Goal: Information Seeking & Learning: Learn about a topic

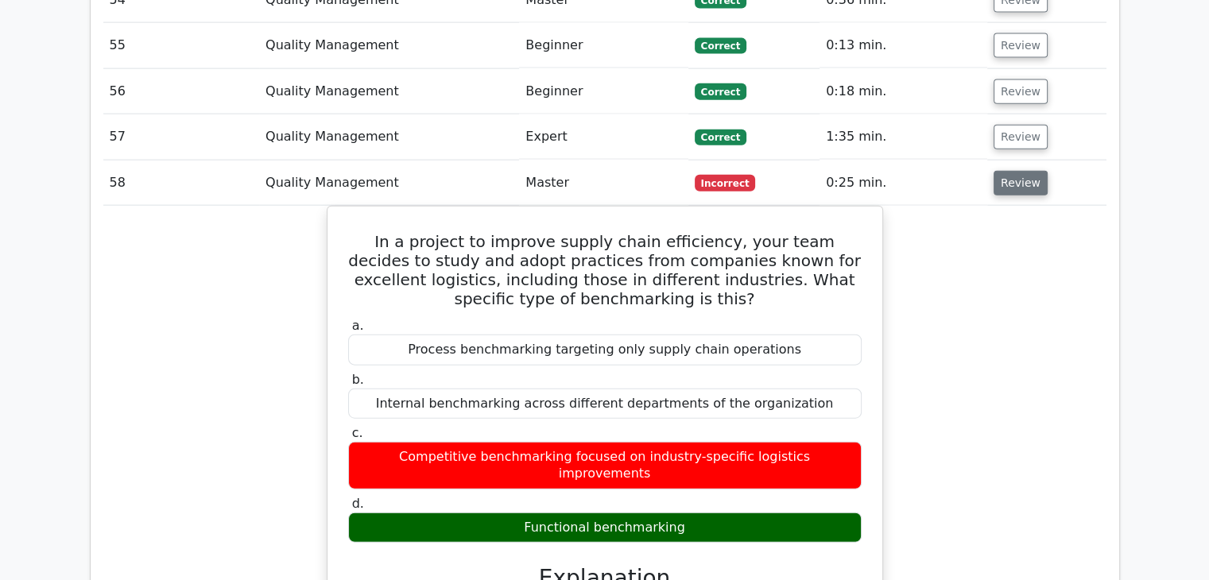
click at [1031, 171] on button "Review" at bounding box center [1020, 183] width 54 height 25
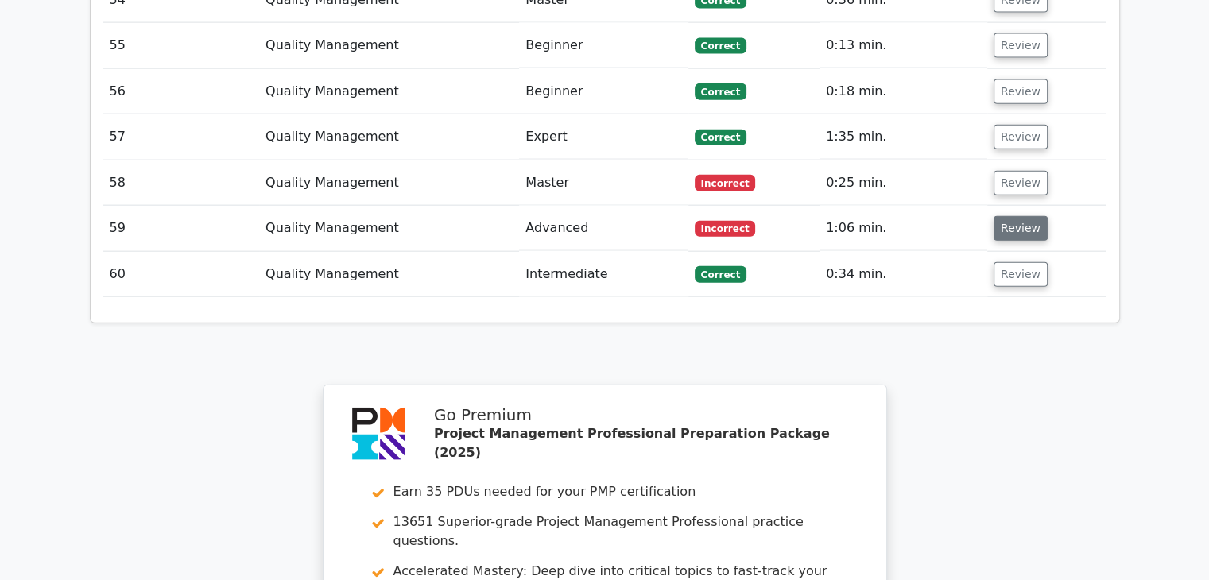
click at [1022, 216] on button "Review" at bounding box center [1020, 228] width 54 height 25
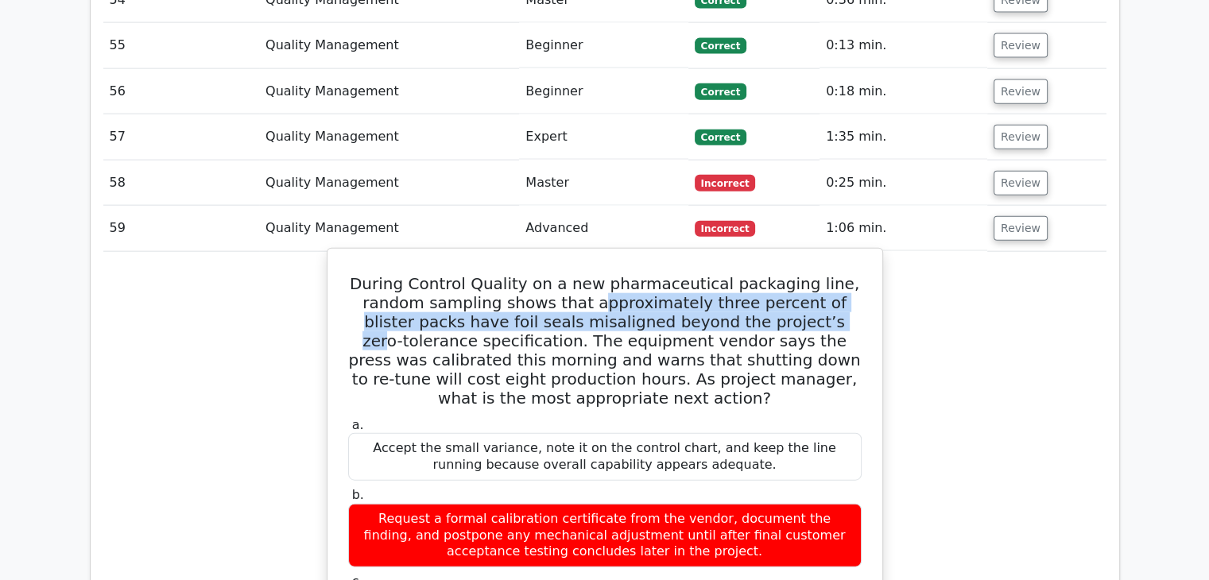
drag, startPoint x: 584, startPoint y: 233, endPoint x: 766, endPoint y: 252, distance: 183.0
click at [766, 274] on h5 "During Control Quality on a new pharmaceutical packaging line, random sampling …" at bounding box center [605, 341] width 517 height 134
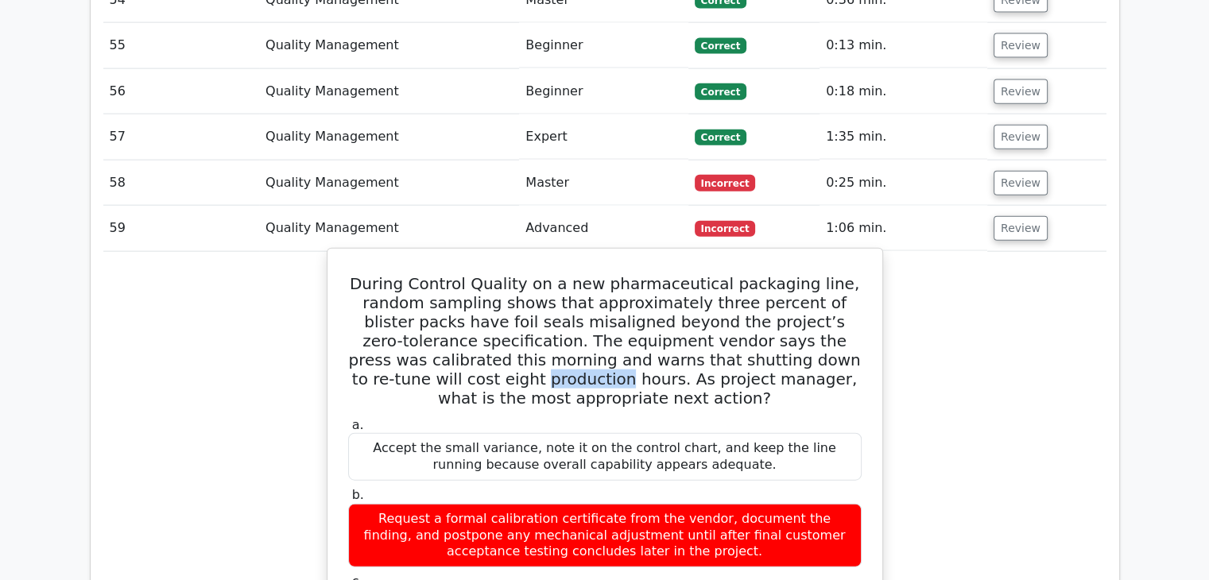
drag, startPoint x: 359, startPoint y: 304, endPoint x: 439, endPoint y: 308, distance: 79.6
click at [439, 308] on h5 "During Control Quality on a new pharmaceutical packaging line, random sampling …" at bounding box center [605, 341] width 517 height 134
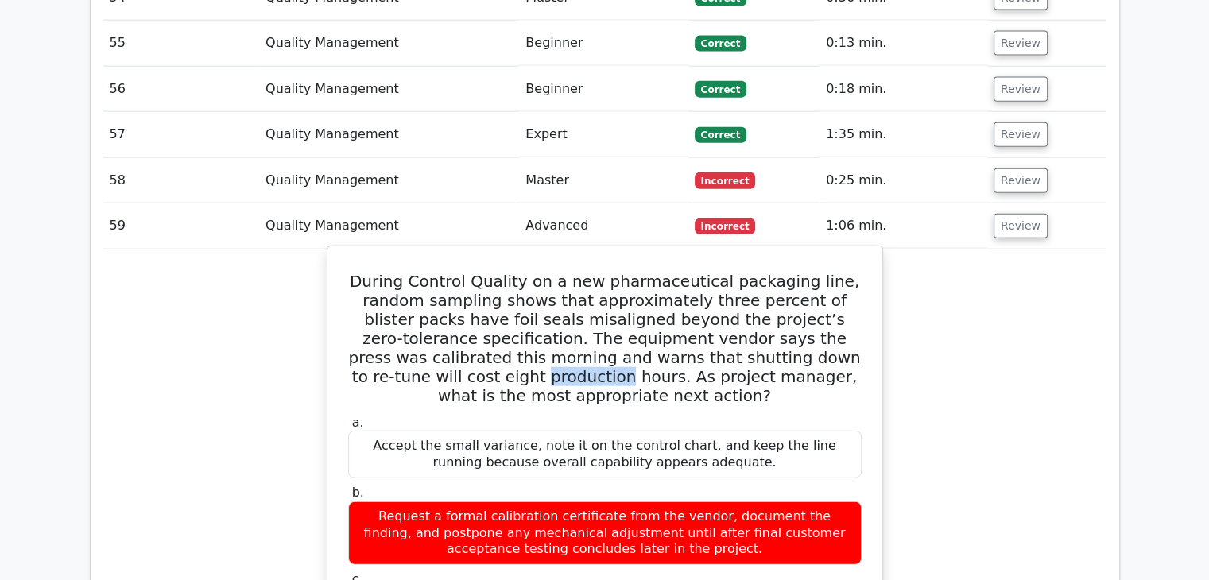
scroll to position [3694, 0]
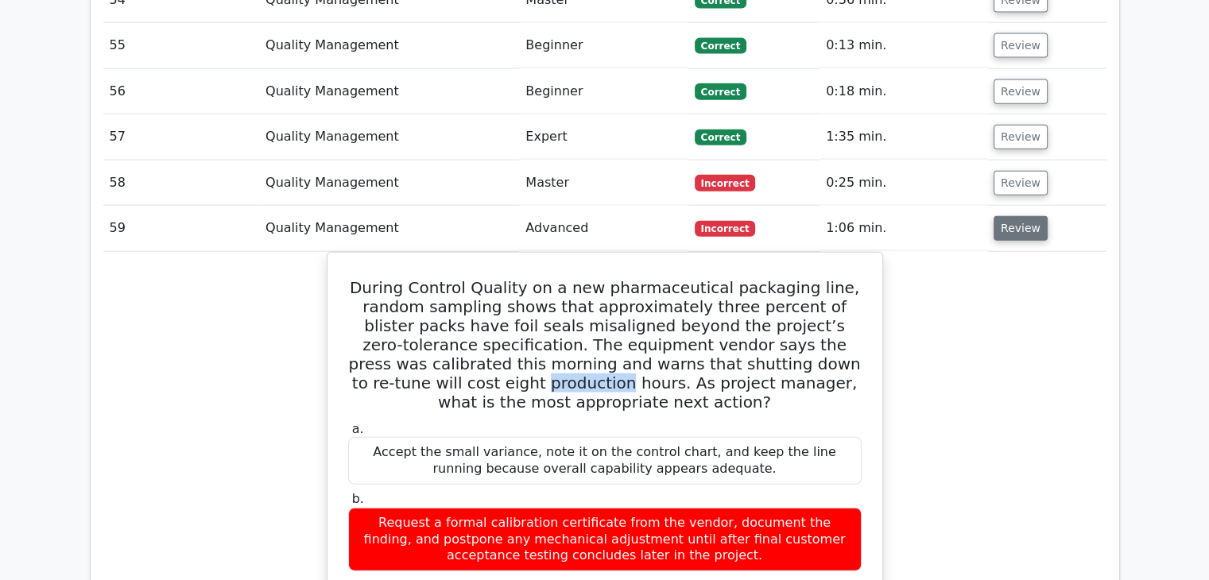
click at [1012, 216] on button "Review" at bounding box center [1020, 228] width 54 height 25
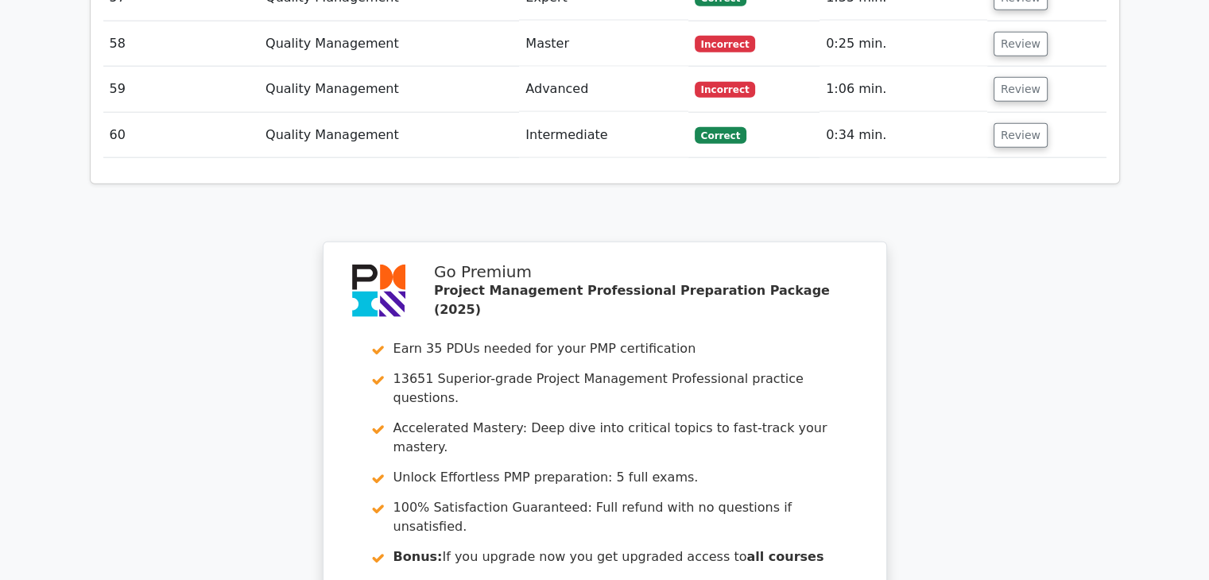
scroll to position [3932, 0]
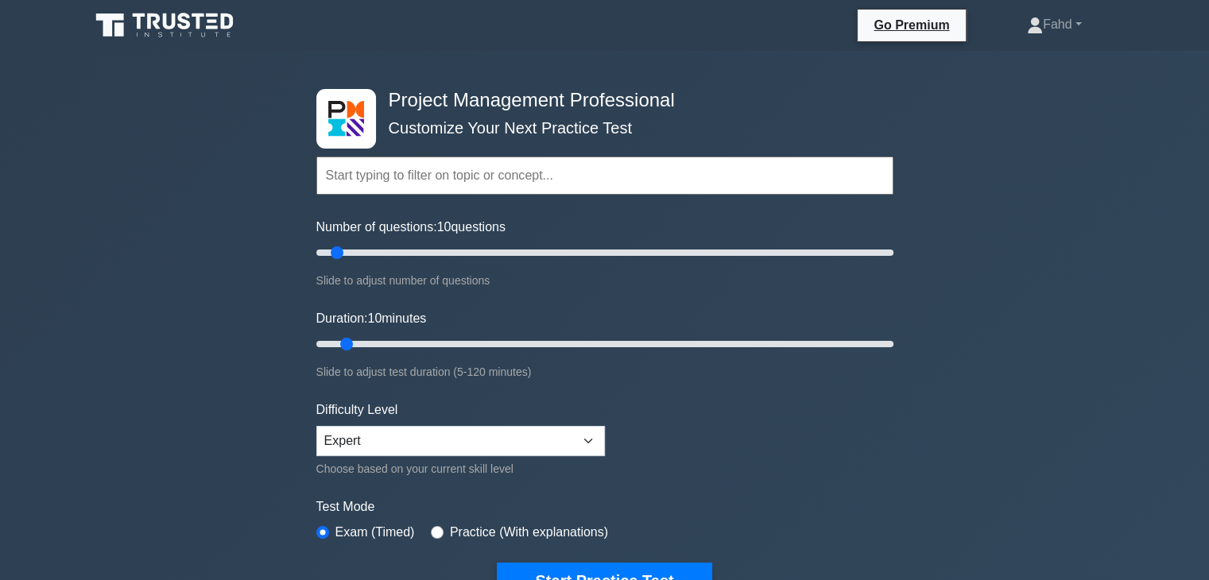
click at [616, 179] on input "text" at bounding box center [604, 176] width 577 height 38
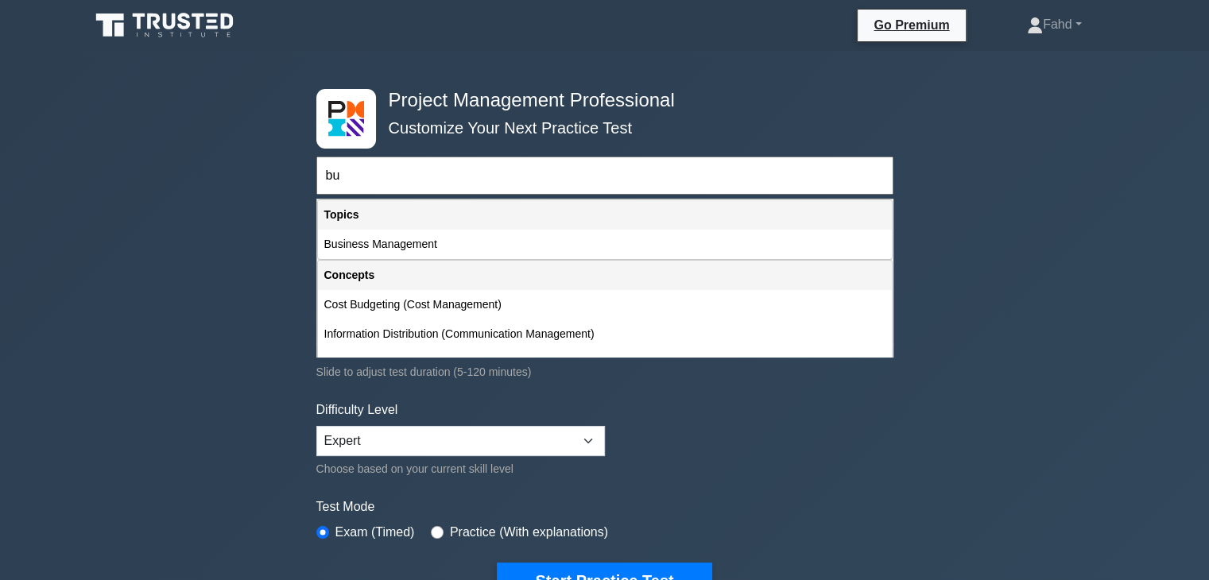
type input "b"
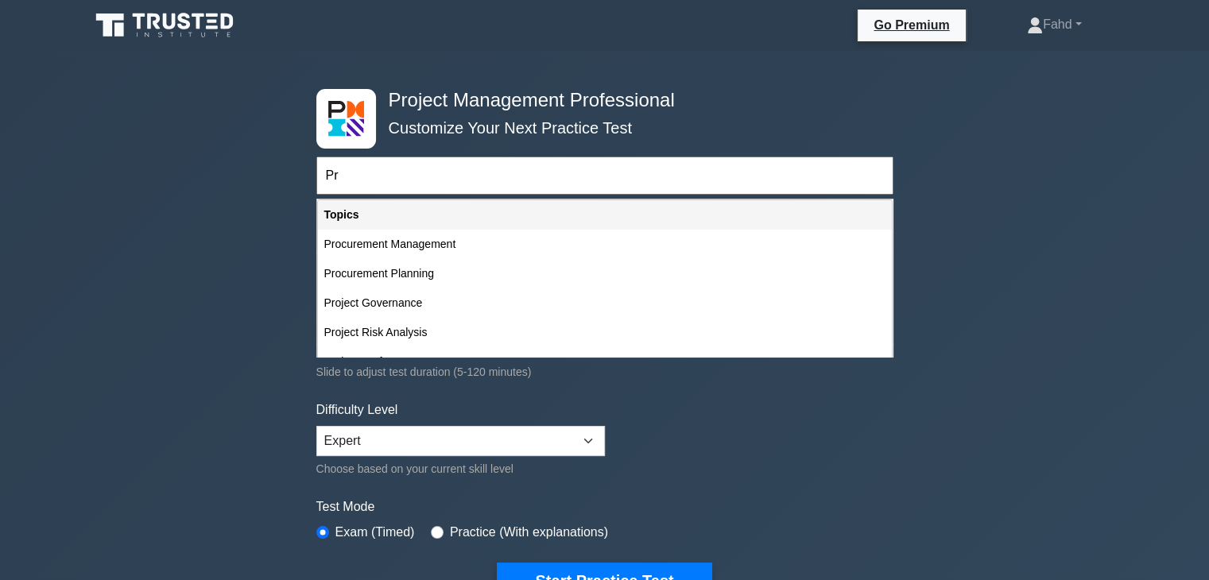
type input "P"
type input "p"
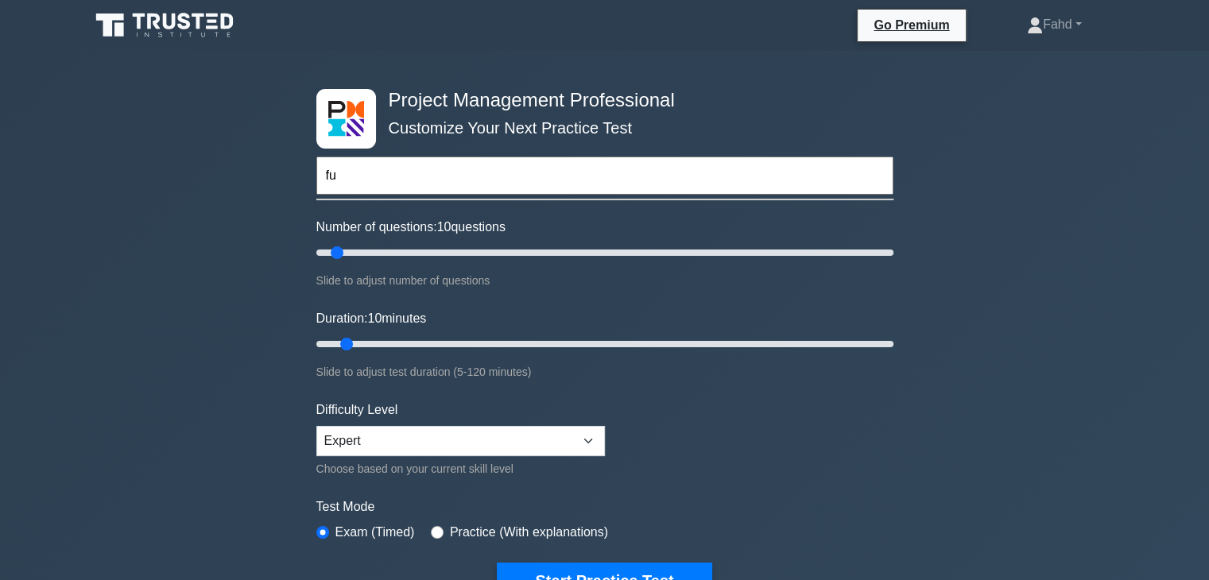
type input "f"
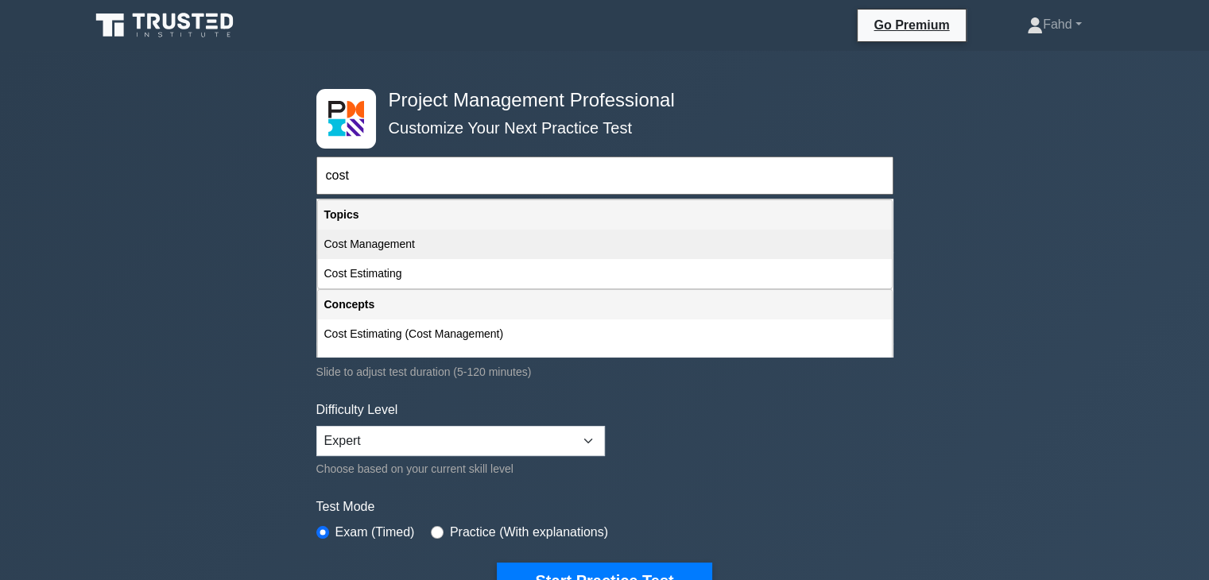
click at [401, 246] on div "Cost Management" at bounding box center [605, 244] width 574 height 29
type input "Cost Management"
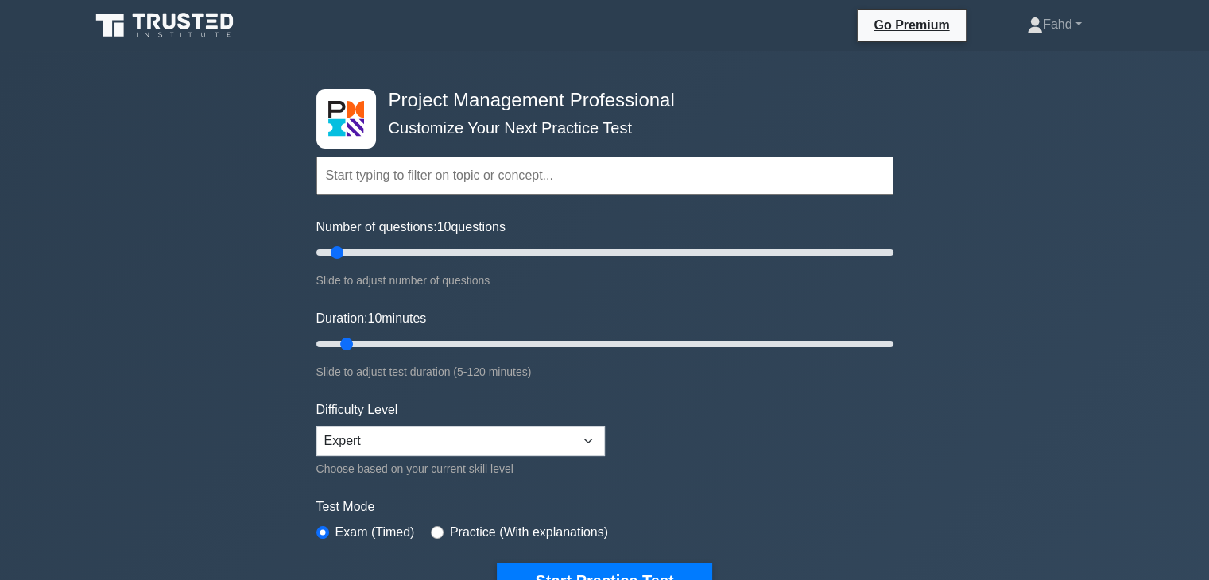
click at [183, 164] on div "Project Management Professional Customize Your Next Practice Test Topics Scope …" at bounding box center [604, 536] width 1209 height 970
click at [499, 254] on input "Number of questions: 65 questions" at bounding box center [604, 252] width 577 height 19
drag, startPoint x: 496, startPoint y: 254, endPoint x: 485, endPoint y: 254, distance: 11.2
type input "60"
click at [485, 254] on input "Number of questions: 60 questions" at bounding box center [604, 252] width 577 height 19
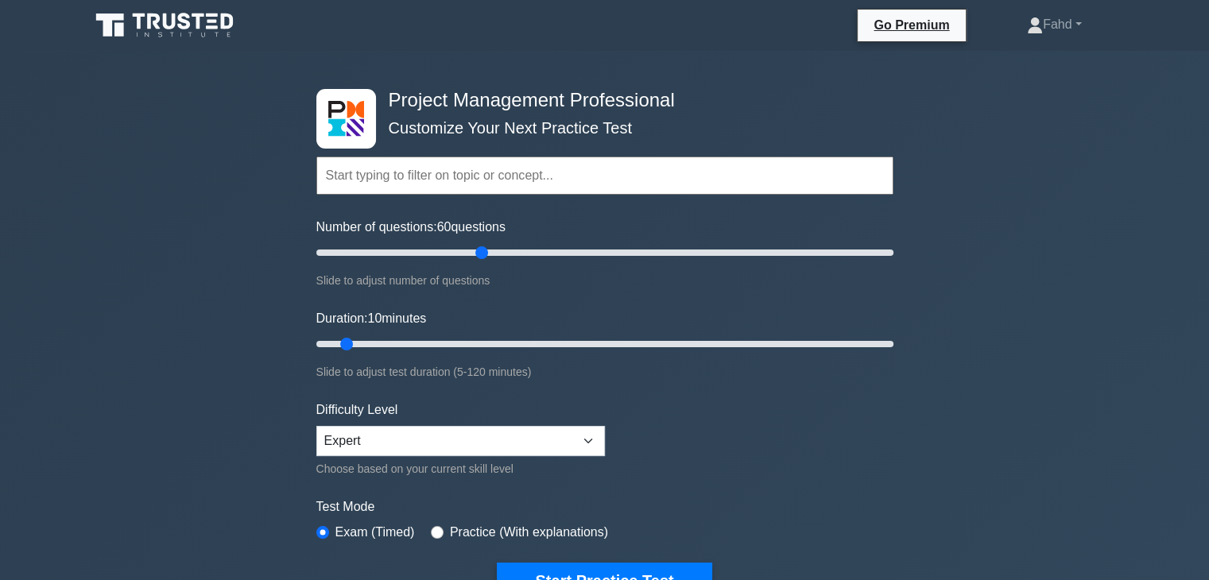
click at [1032, 268] on div "Project Management Professional Customize Your Next Practice Test Topics Scope …" at bounding box center [604, 536] width 1209 height 970
click at [581, 344] on input "Duration: 10 minutes" at bounding box center [604, 344] width 577 height 19
click at [605, 341] on input "Duration: 60 minutes" at bounding box center [604, 344] width 577 height 19
click at [604, 341] on input "Duration: 65 minutes" at bounding box center [604, 344] width 577 height 19
type input "60"
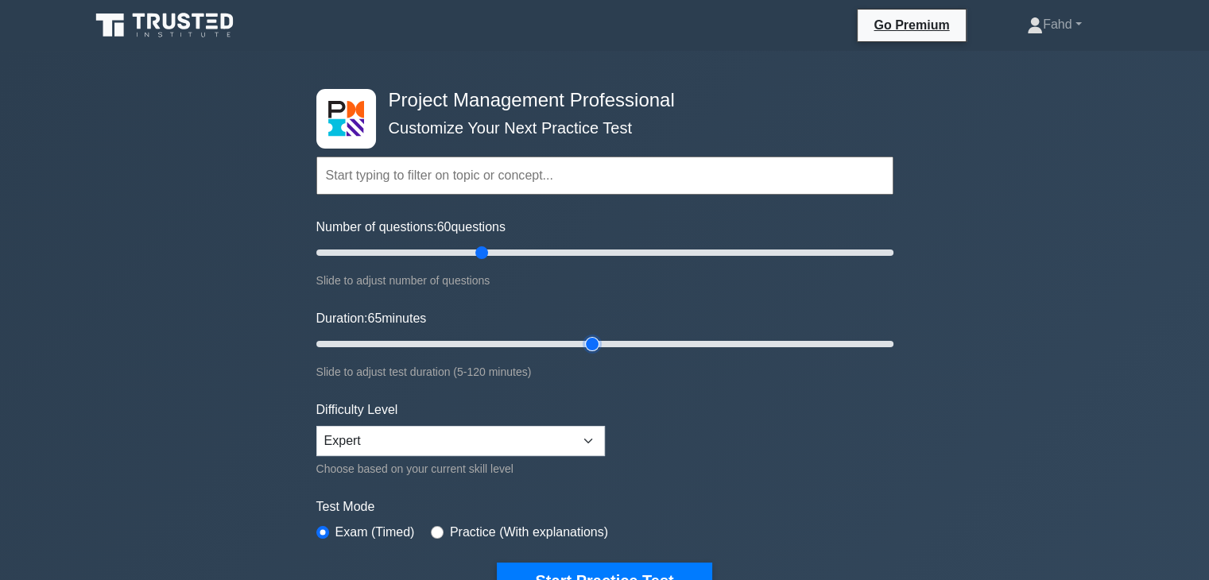
click at [593, 344] on input "Duration: 65 minutes" at bounding box center [604, 344] width 577 height 19
click at [1018, 331] on div "Project Management Professional Customize Your Next Practice Test Topics Scope …" at bounding box center [604, 536] width 1209 height 970
click at [518, 170] on input "text" at bounding box center [604, 176] width 577 height 38
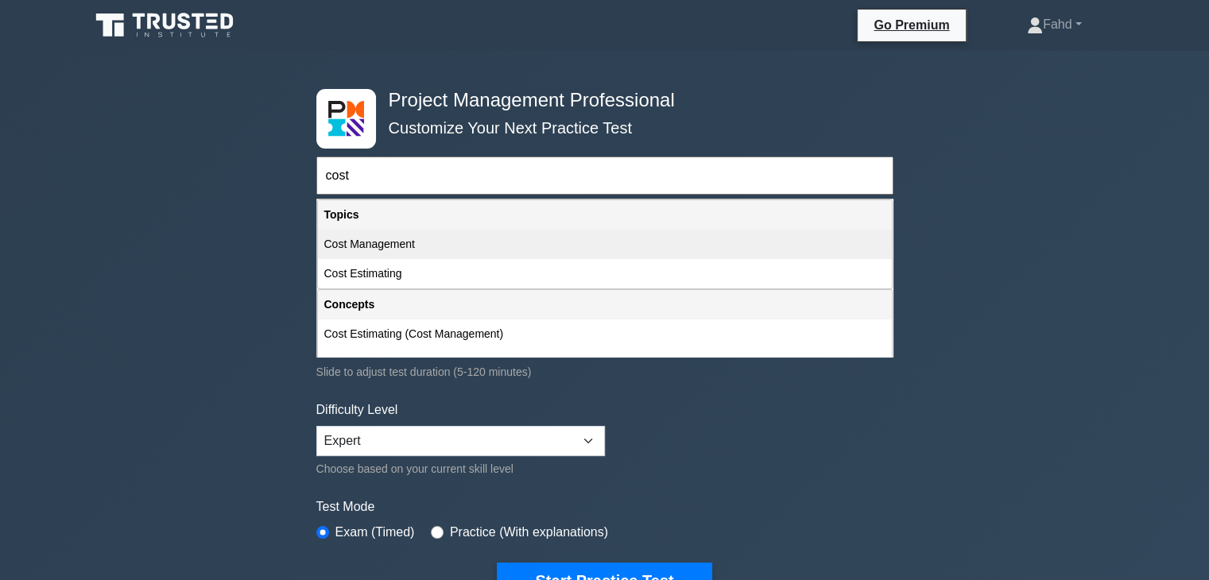
click at [507, 235] on div "Cost Management" at bounding box center [605, 244] width 574 height 29
type input "Cost Management"
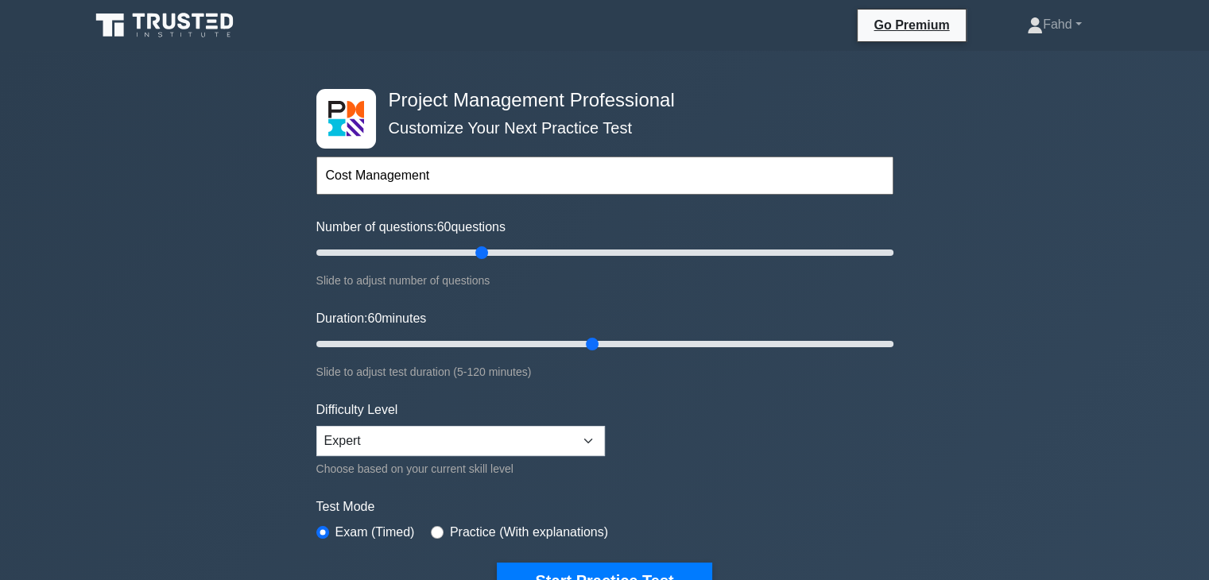
click at [1046, 281] on div "Project Management Professional Customize Your Next Practice Test Cost Manageme…" at bounding box center [604, 536] width 1209 height 970
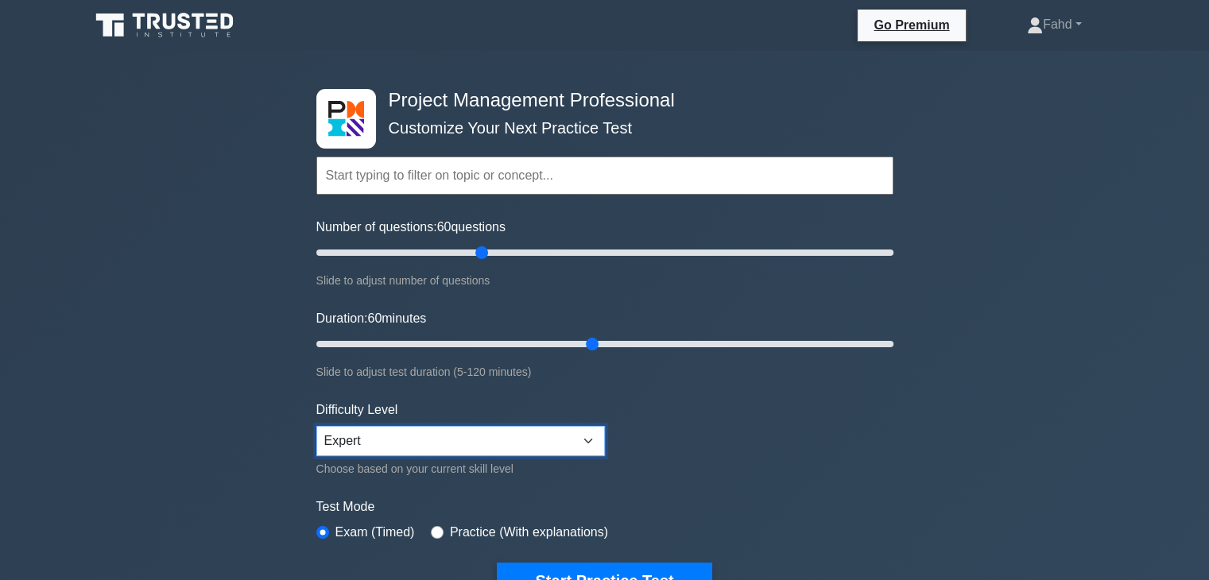
click at [604, 444] on select "Beginner Intermediate Expert" at bounding box center [460, 441] width 288 height 30
click at [316, 426] on select "Beginner Intermediate Expert" at bounding box center [460, 441] width 288 height 30
click at [865, 498] on label "Test Mode" at bounding box center [604, 507] width 577 height 19
